Goal: Navigation & Orientation: Understand site structure

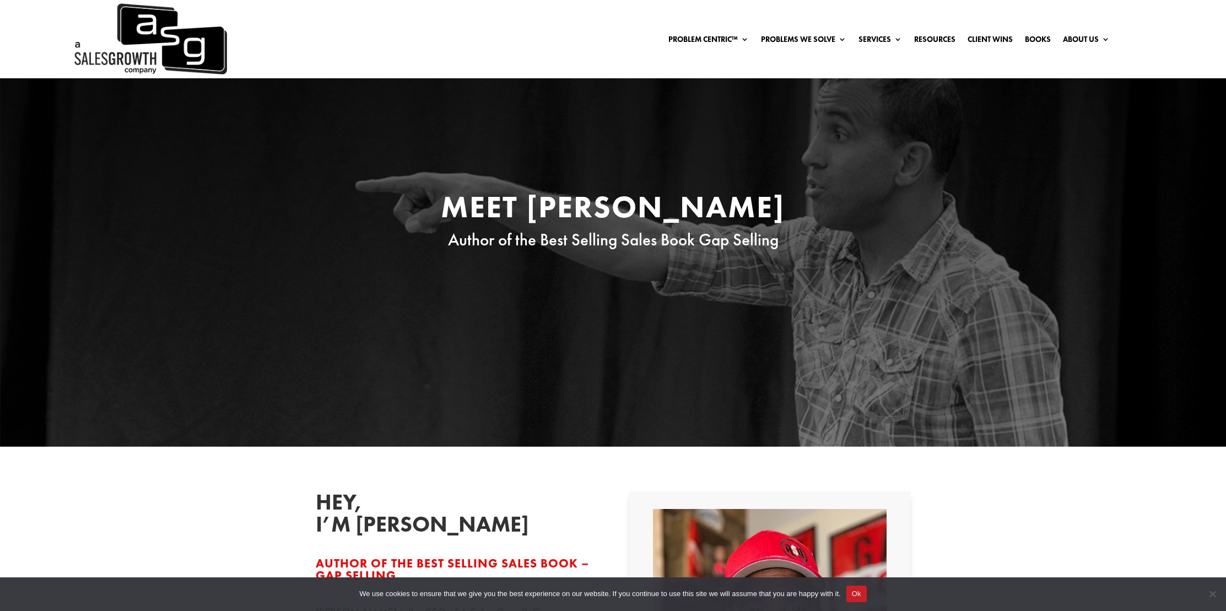
scroll to position [2, 0]
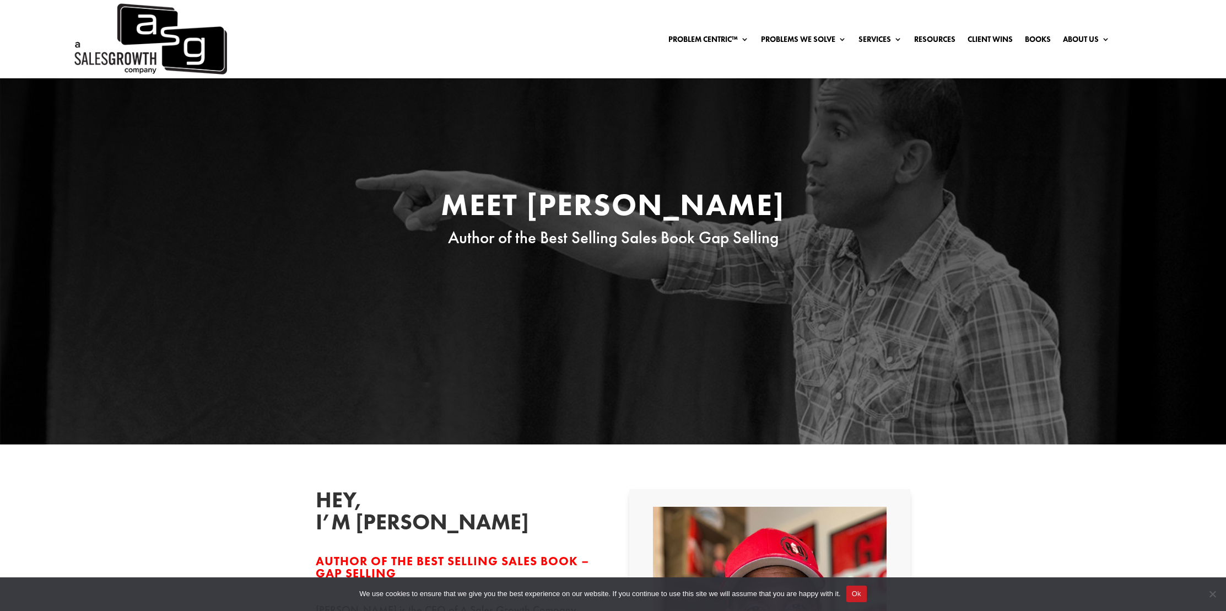
click at [1086, 36] on link "About Us" at bounding box center [1086, 39] width 47 height 12
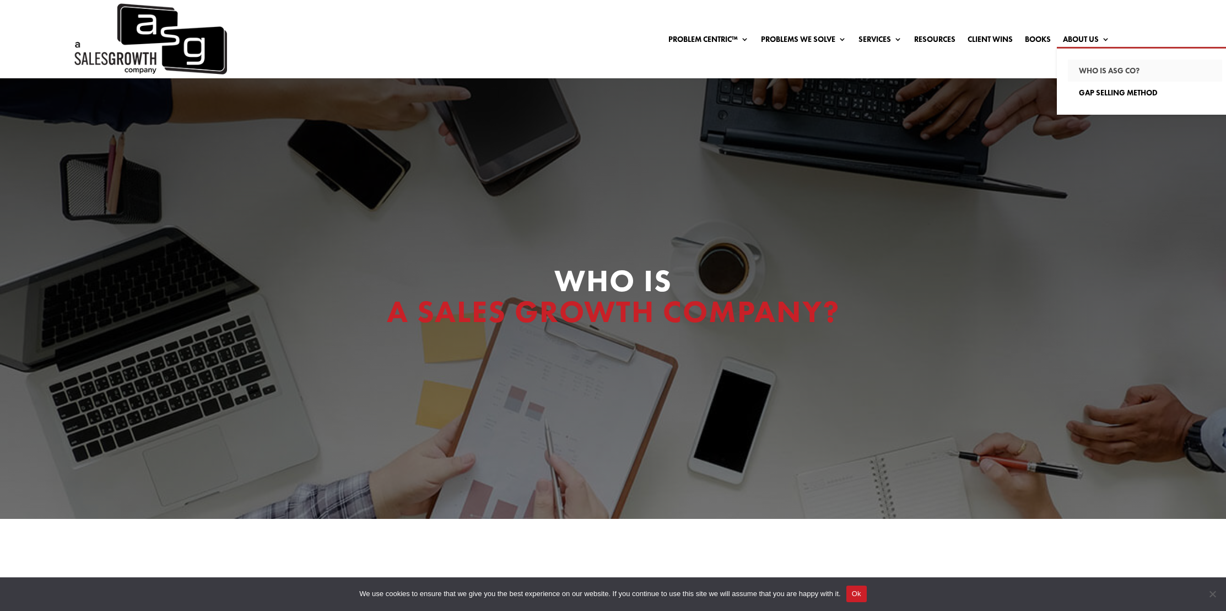
click at [1105, 68] on link "Who Is ASG co?" at bounding box center [1145, 71] width 154 height 22
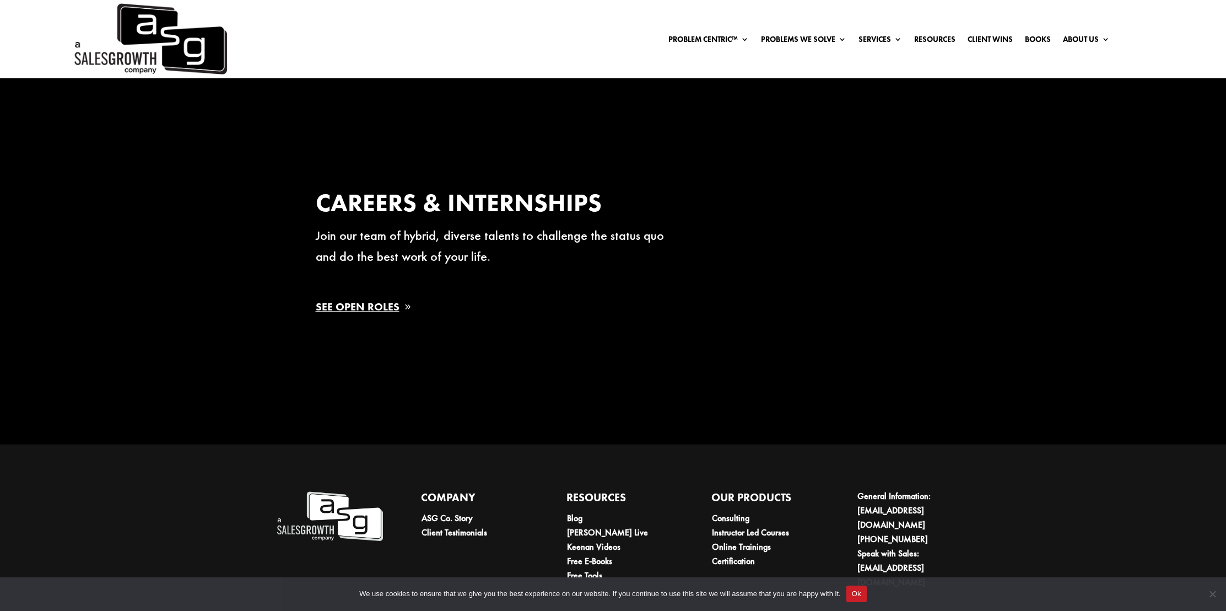
scroll to position [2100, 0]
click at [343, 306] on link "See Open Roles" at bounding box center [368, 305] width 105 height 25
click at [368, 307] on link "See Open Roles" at bounding box center [368, 305] width 105 height 25
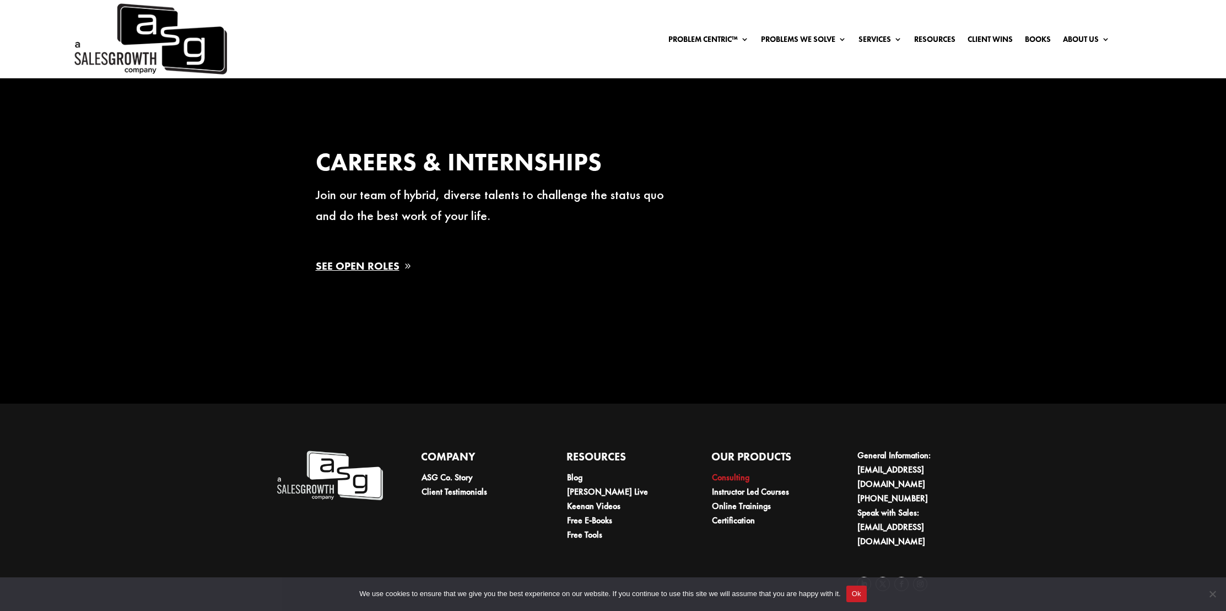
scroll to position [2138, 0]
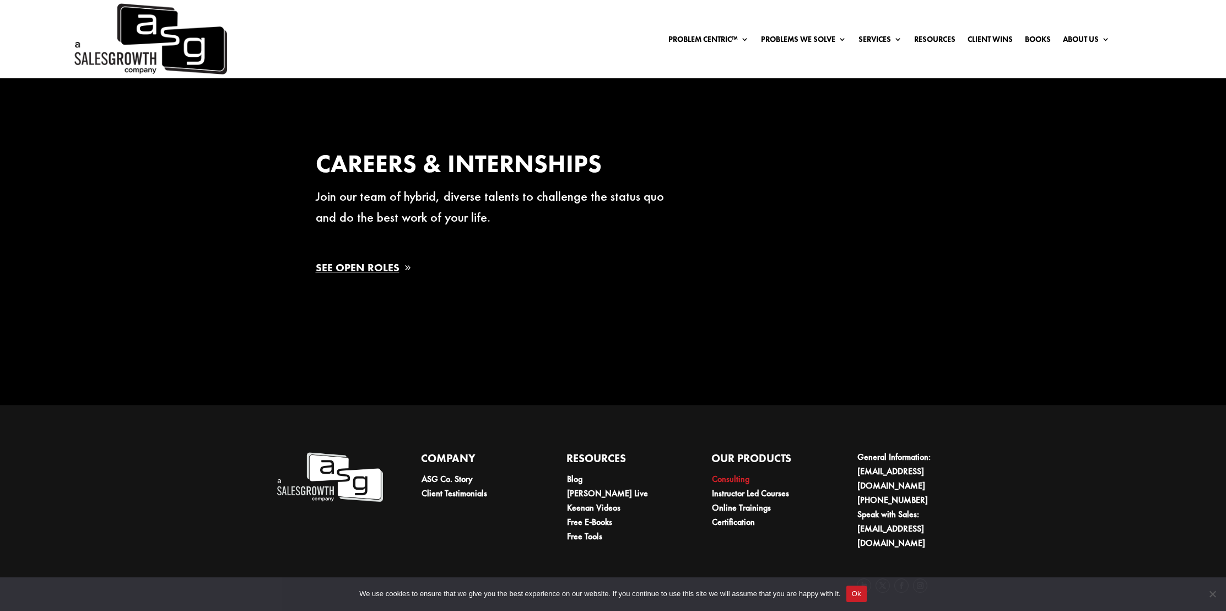
click at [738, 479] on link "Consulting" at bounding box center [730, 479] width 37 height 12
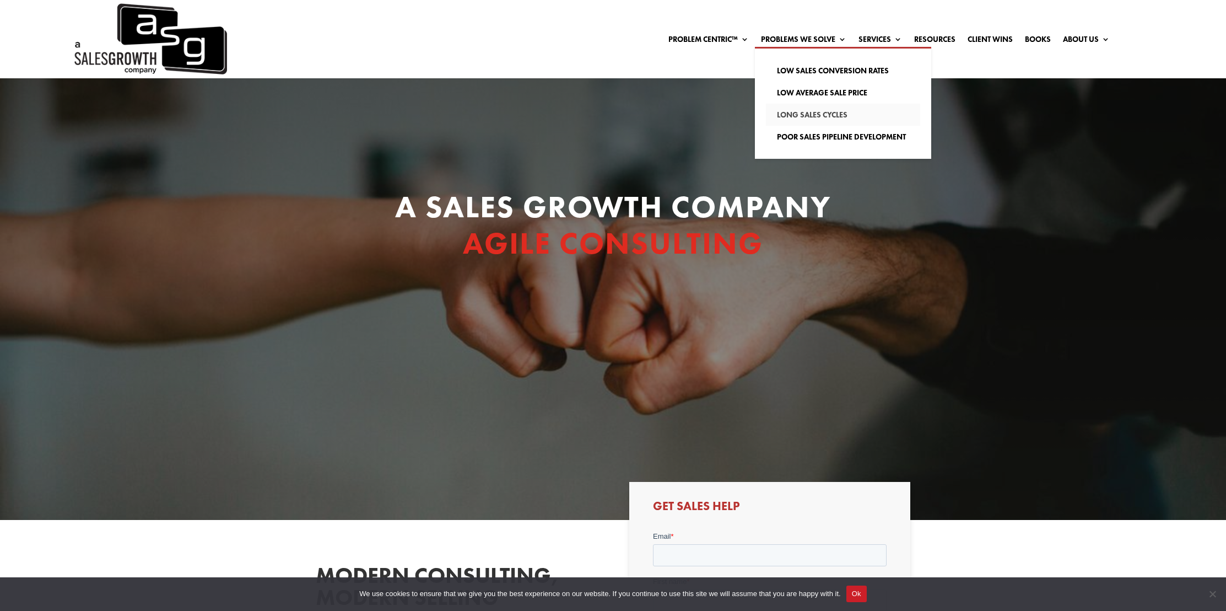
scroll to position [3, 0]
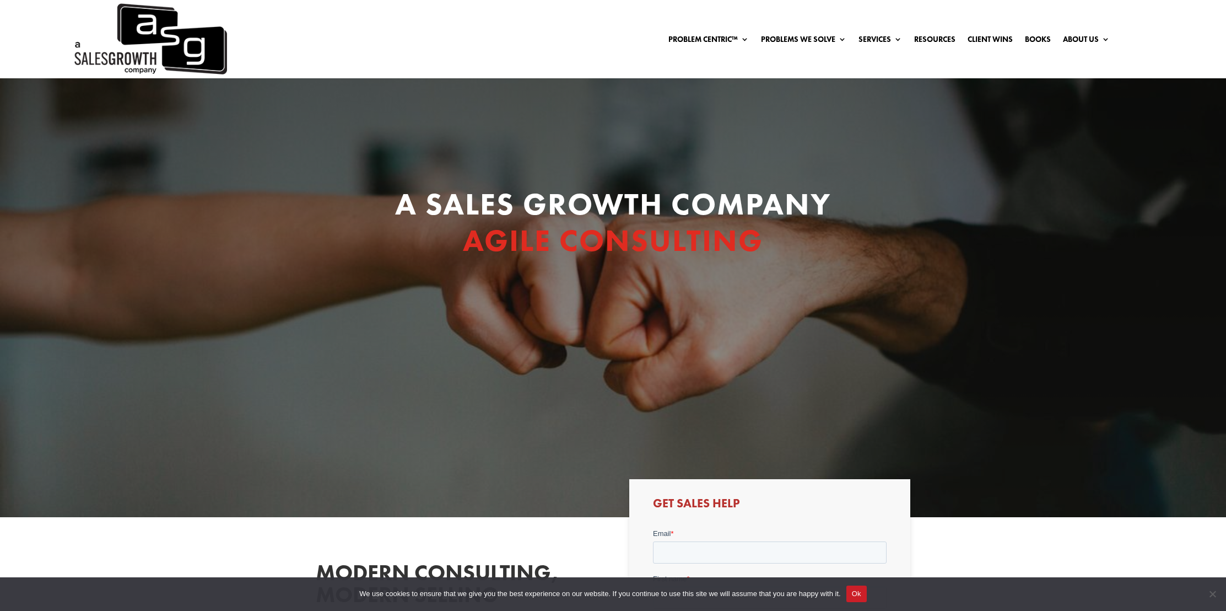
click at [839, 39] on link "Problems We Solve" at bounding box center [803, 39] width 85 height 12
click at [816, 38] on link "Problems We Solve" at bounding box center [803, 39] width 85 height 12
click at [705, 37] on link "Problem Centric™" at bounding box center [709, 39] width 80 height 12
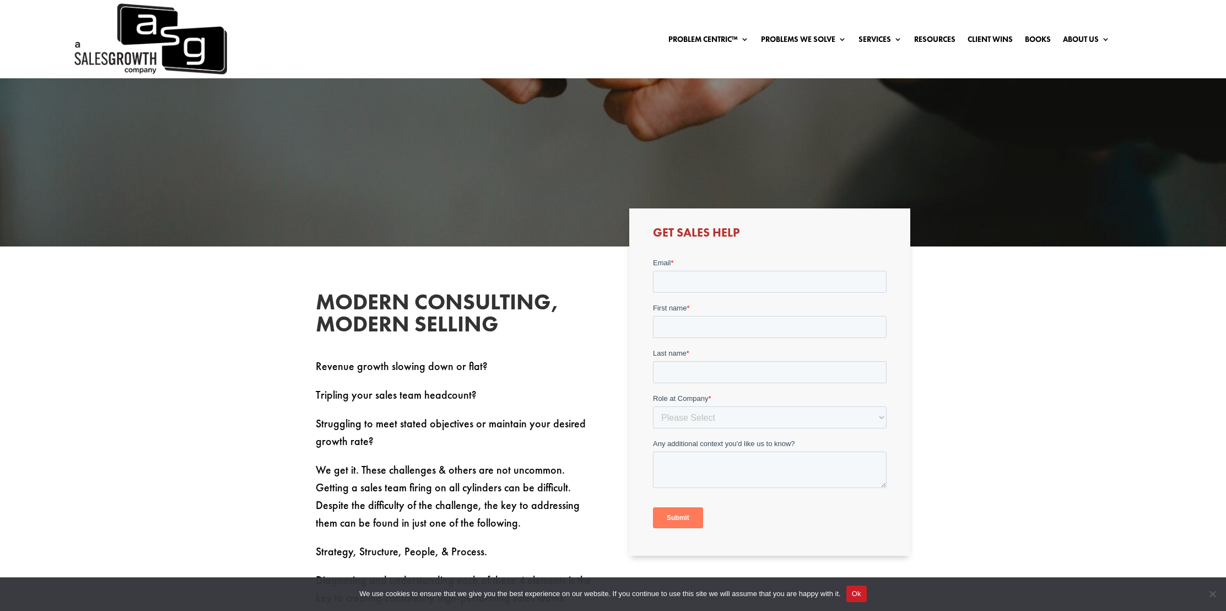
scroll to position [256, 0]
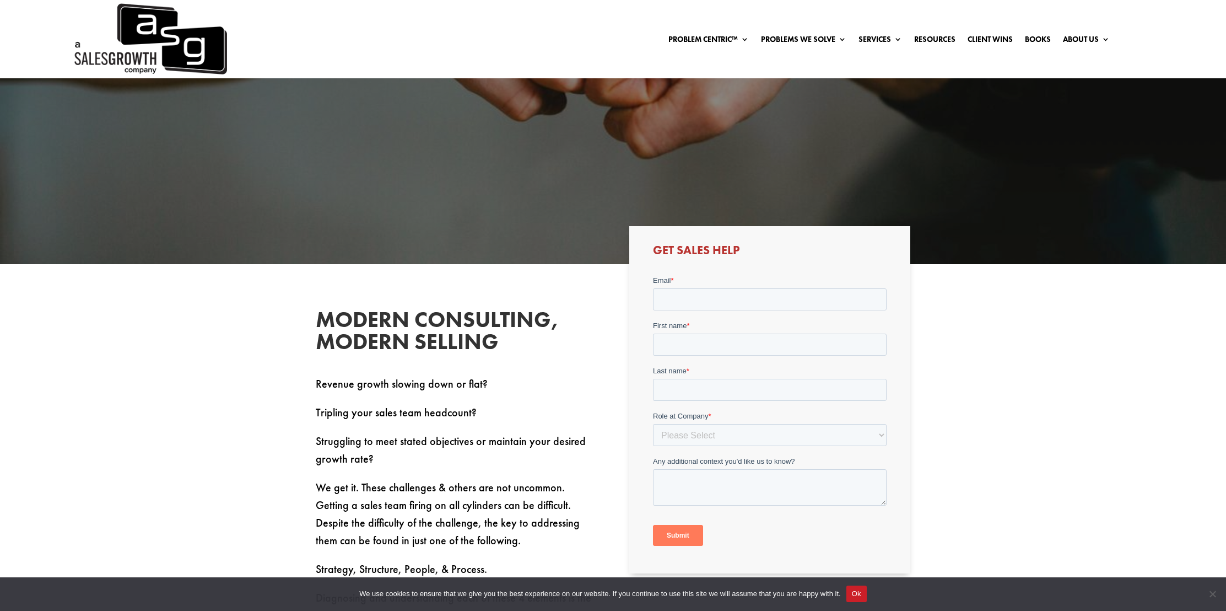
click at [152, 42] on img at bounding box center [149, 39] width 154 height 78
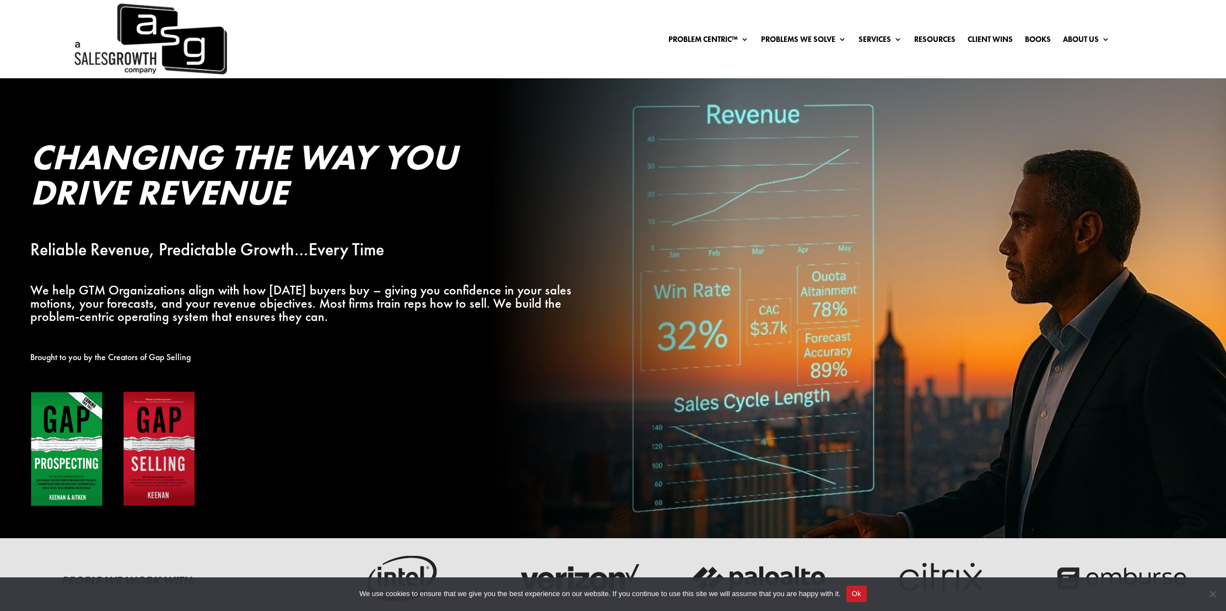
click at [867, 594] on button "Ok" at bounding box center [857, 593] width 20 height 17
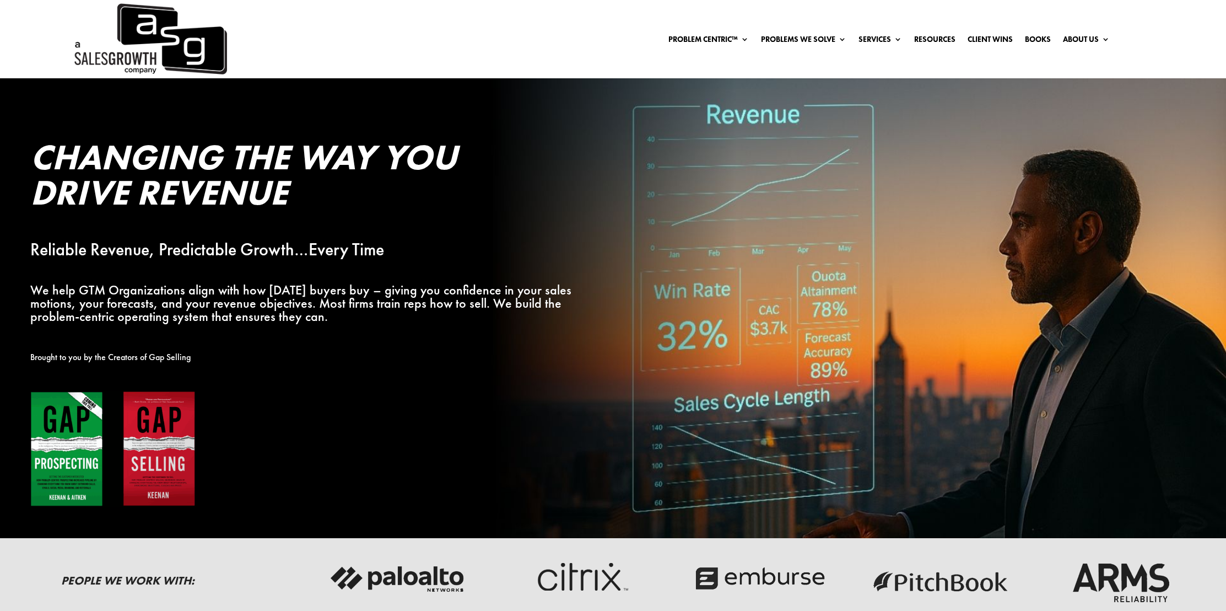
scroll to position [1, 0]
